Goal: Task Accomplishment & Management: Manage account settings

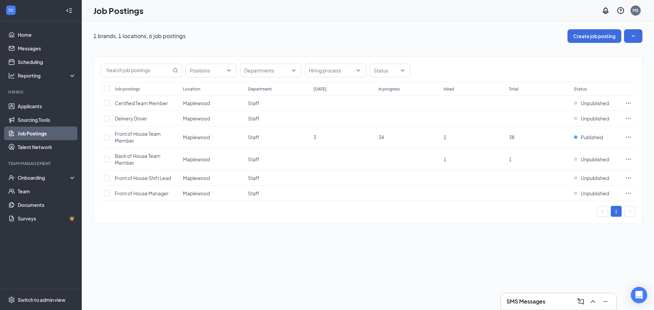
click at [178, 239] on div "1 brands, 1 locations, 6 job postings Create job posting Positions Departments …" at bounding box center [368, 165] width 572 height 289
click at [176, 179] on td "Front of House Shift Lead" at bounding box center [145, 178] width 68 height 15
click at [25, 107] on link "Applicants" at bounding box center [47, 106] width 58 height 14
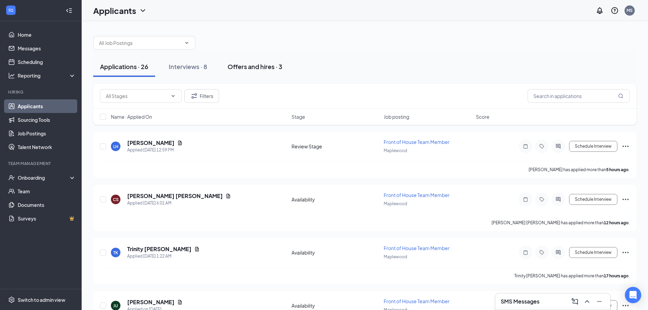
click at [260, 64] on div "Offers and hires · 3" at bounding box center [255, 66] width 55 height 9
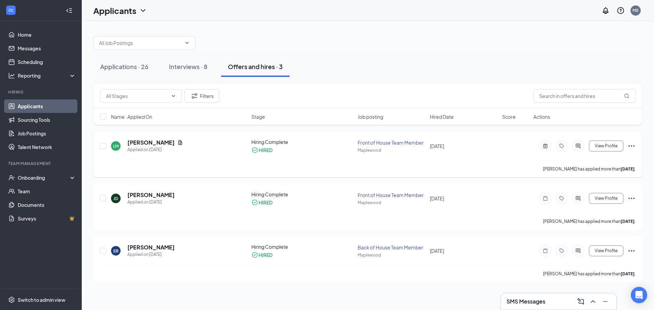
click at [369, 141] on div "Front of House Team Member" at bounding box center [391, 142] width 68 height 7
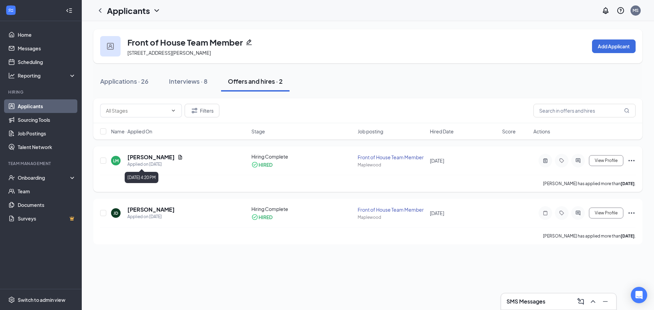
click at [149, 161] on div "Applied on Oct 7" at bounding box center [154, 164] width 55 height 7
click at [149, 157] on h5 "Leslie Martinez" at bounding box center [150, 157] width 47 height 7
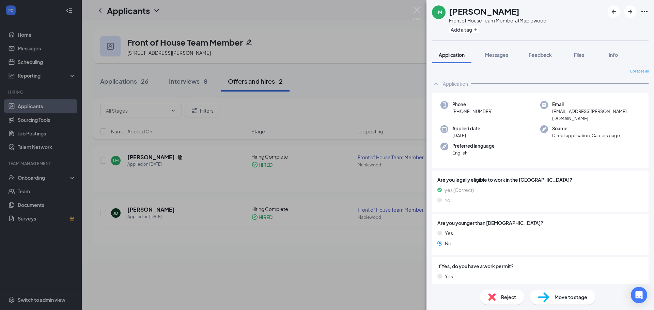
click at [33, 179] on div "LM Leslie Martinez Front of House Team Member at Maplewood Add a tag Applicatio…" at bounding box center [327, 155] width 654 height 310
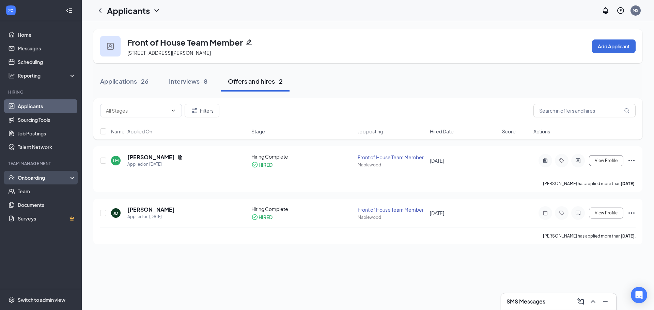
click at [34, 177] on div "Onboarding" at bounding box center [44, 177] width 52 height 7
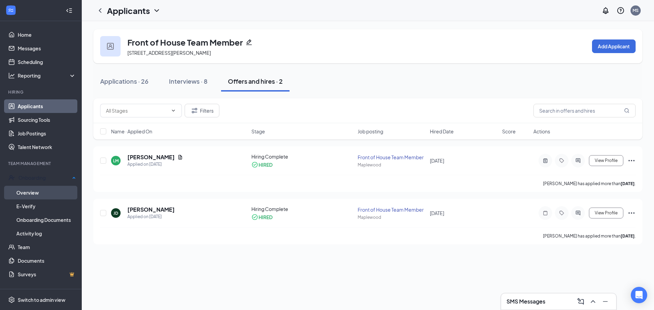
click at [49, 191] on link "Overview" at bounding box center [46, 193] width 60 height 14
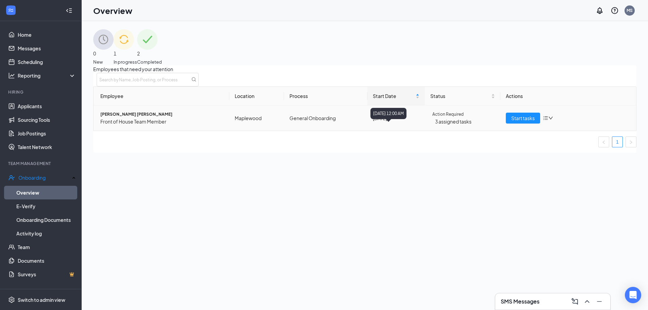
click at [438, 118] on div "Action Required" at bounding box center [463, 114] width 65 height 7
click at [512, 122] on span "Start tasks" at bounding box center [523, 117] width 23 height 7
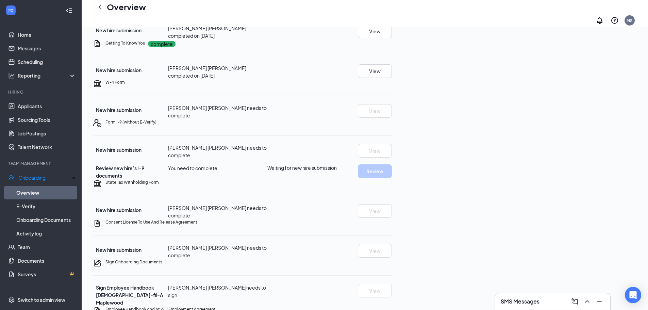
scroll to position [68, 0]
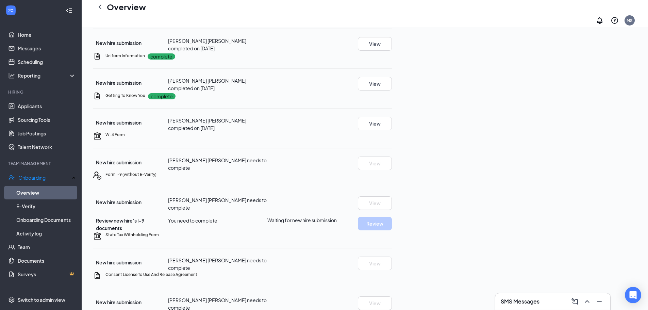
click at [142, 86] on span "New hire submission" at bounding box center [119, 83] width 46 height 6
click at [392, 91] on button "View" at bounding box center [375, 84] width 34 height 14
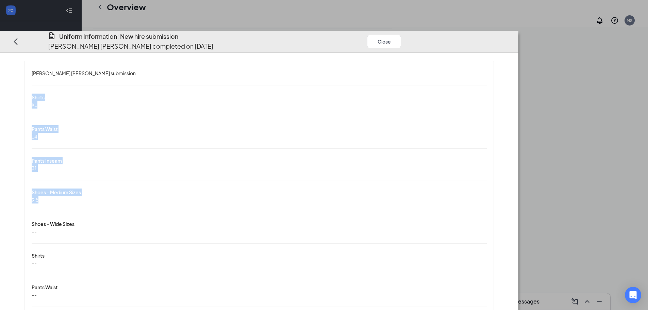
drag, startPoint x: 106, startPoint y: 70, endPoint x: 181, endPoint y: 162, distance: 119.0
click at [181, 162] on div "Leslie P Martinez Espino's submission Shirts XL Pants Waist 14 Pants Inseam 31 …" at bounding box center [259, 231] width 469 height 340
copy div "Shirts XL Pants Waist 14 Pants Inseam 31 Shoes - Medium Sizes 9.5"
click at [92, 107] on div "Leslie P Martinez Espino's submission Shirts XL Pants Waist 14 Pants Inseam 31 …" at bounding box center [259, 231] width 497 height 341
